Goal: Navigation & Orientation: Go to known website

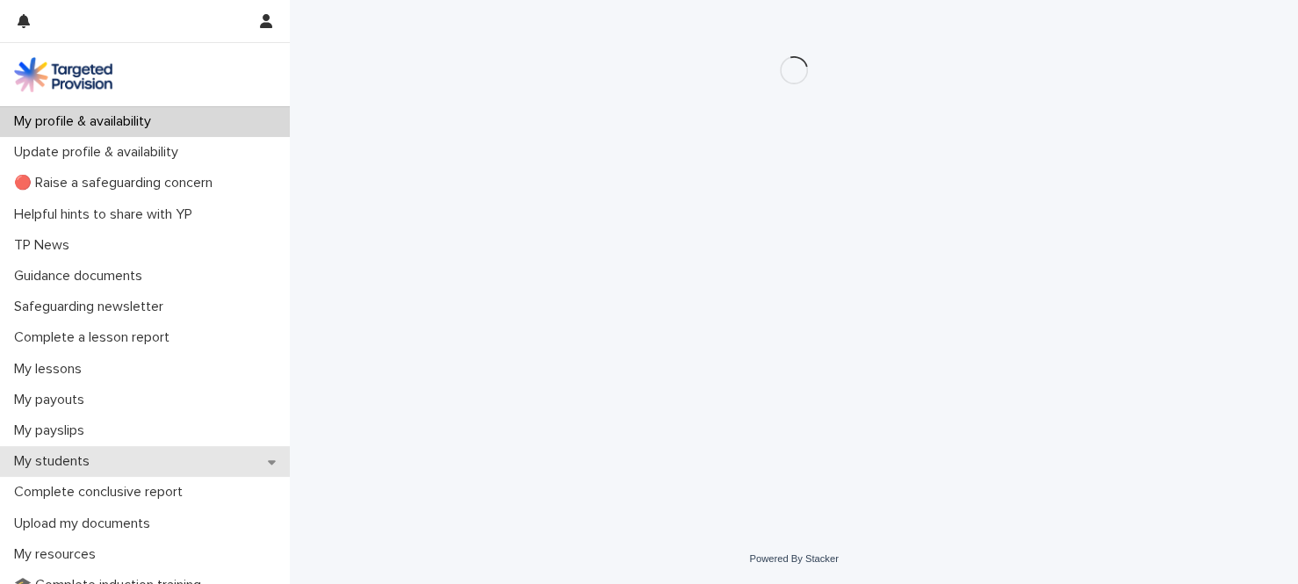
click at [61, 458] on p "My students" at bounding box center [55, 461] width 97 height 17
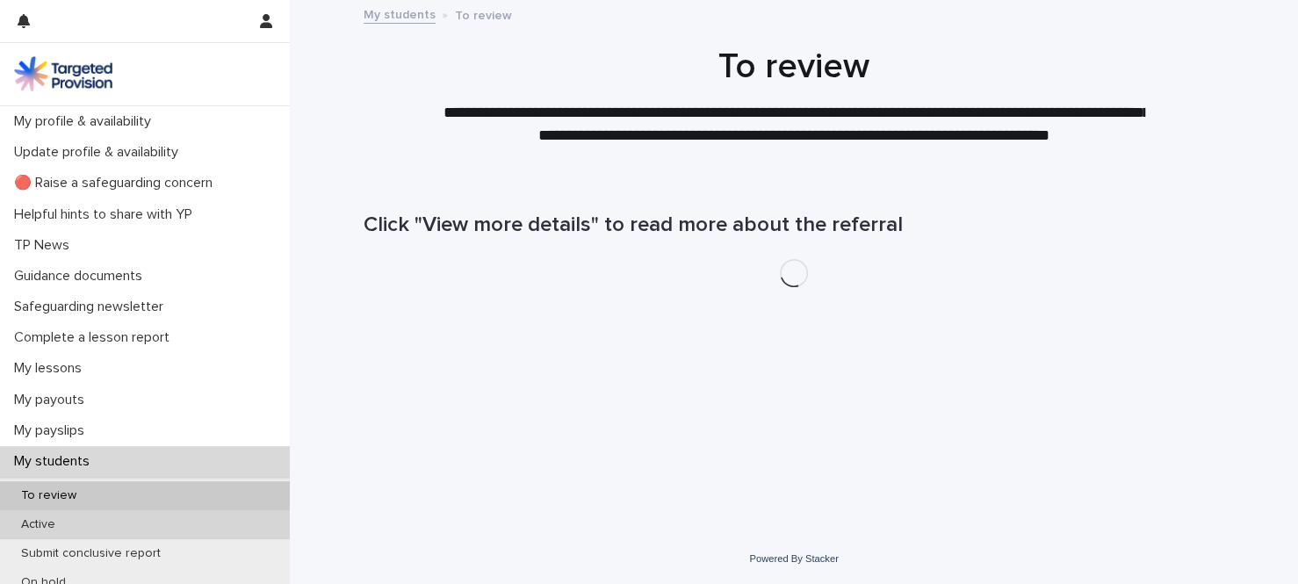
click at [43, 521] on p "Active" at bounding box center [38, 524] width 62 height 15
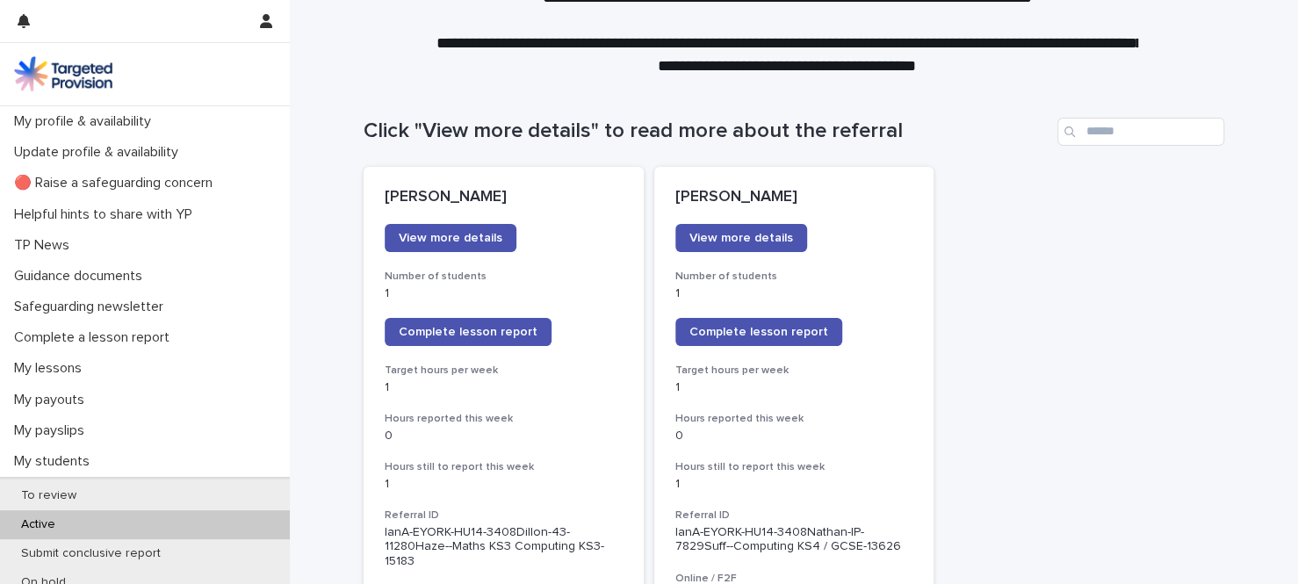
scroll to position [67, 0]
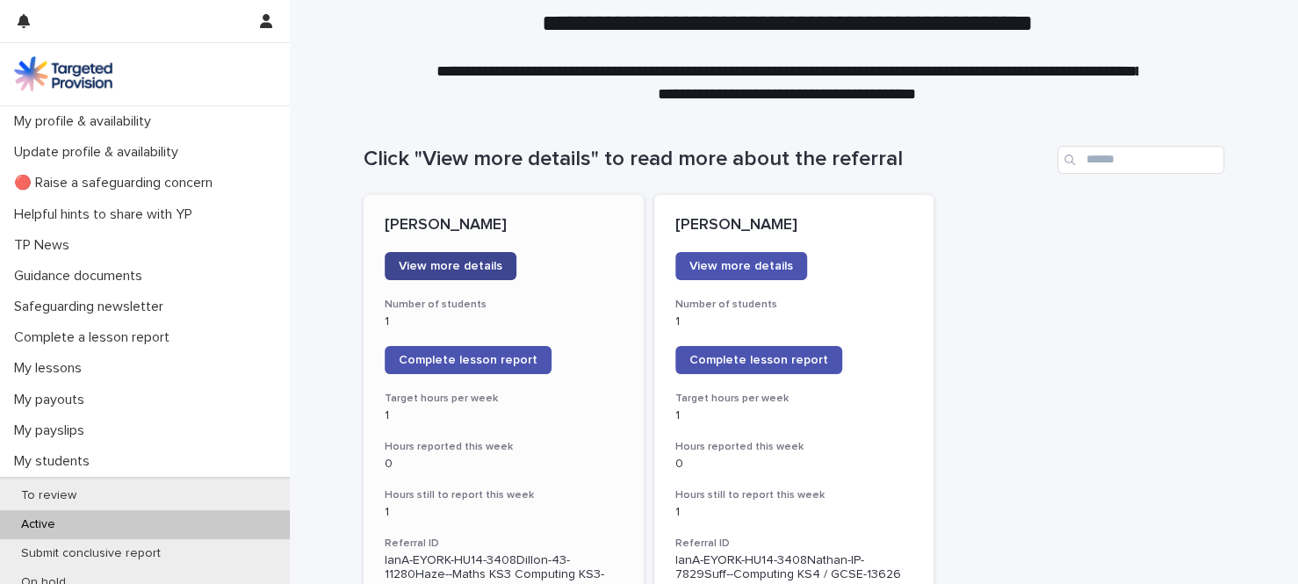
click at [460, 265] on span "View more details" at bounding box center [451, 266] width 104 height 12
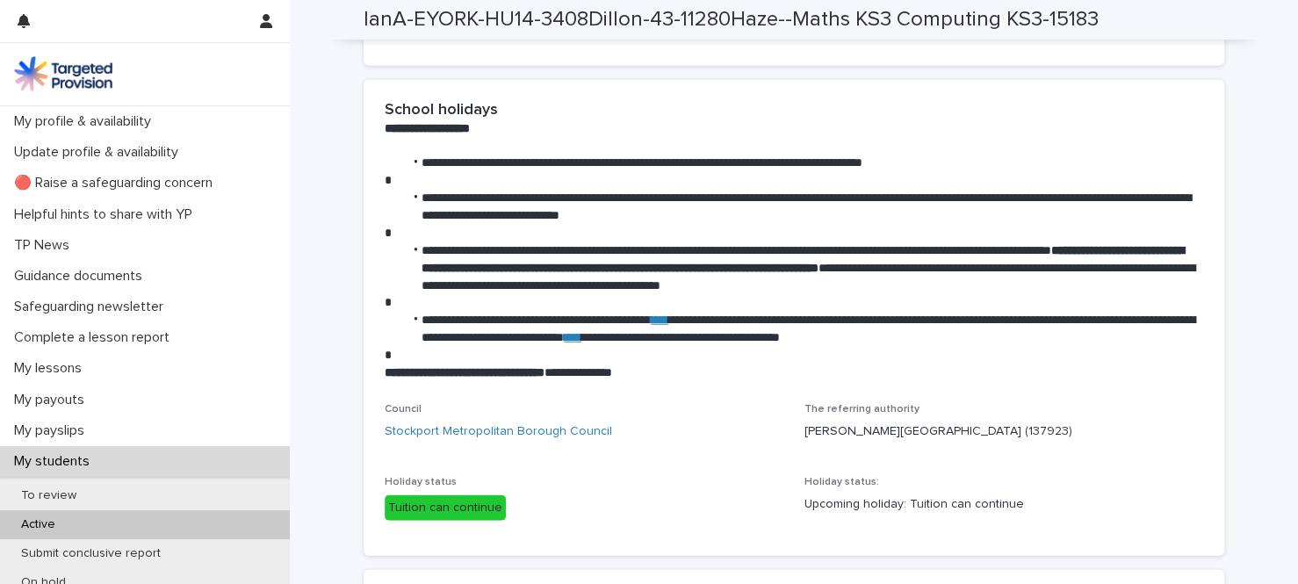
scroll to position [2659, 0]
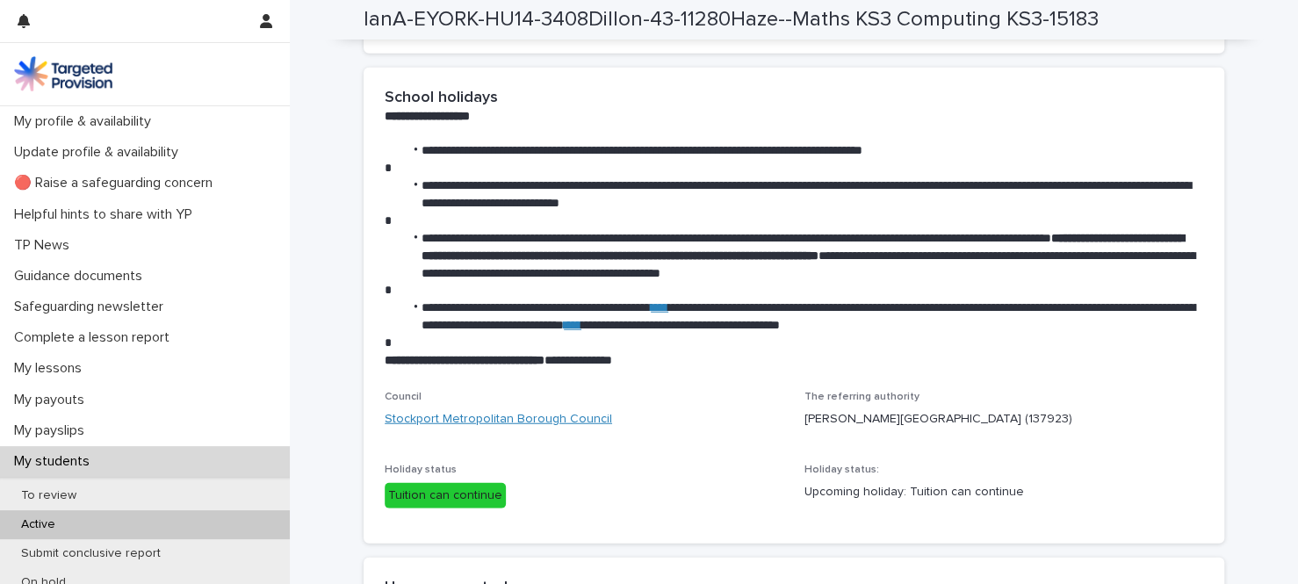
click at [468, 412] on link "Stockport Metropolitan Borough Council" at bounding box center [498, 419] width 227 height 18
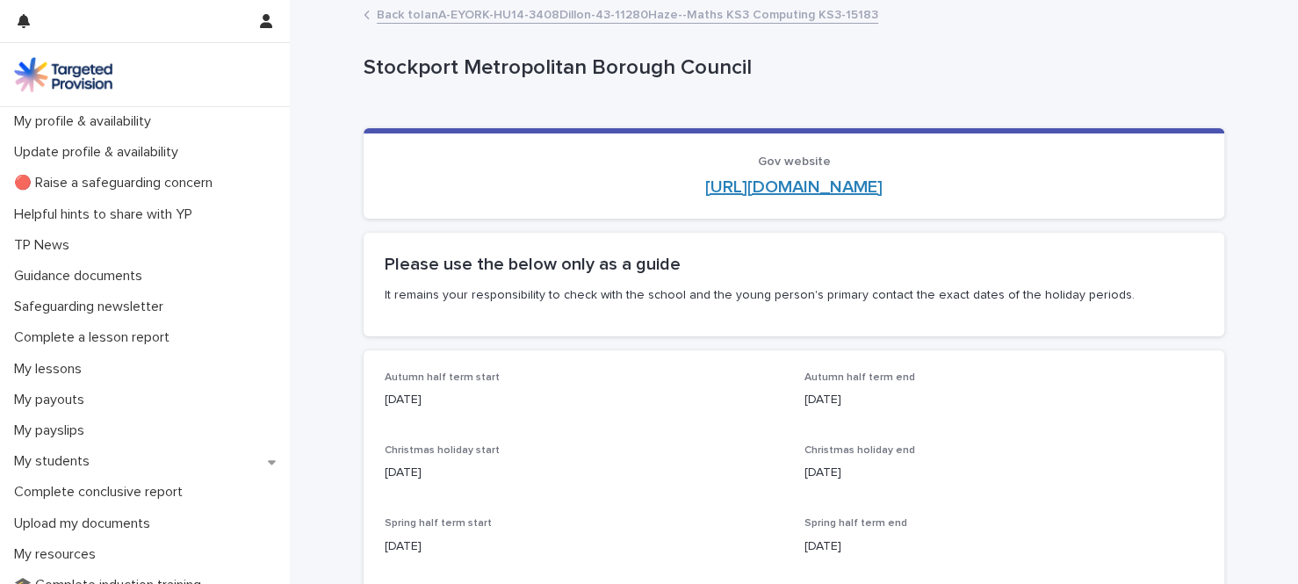
click at [745, 186] on link "[URL][DOMAIN_NAME]" at bounding box center [793, 187] width 177 height 18
